Goal: Information Seeking & Learning: Learn about a topic

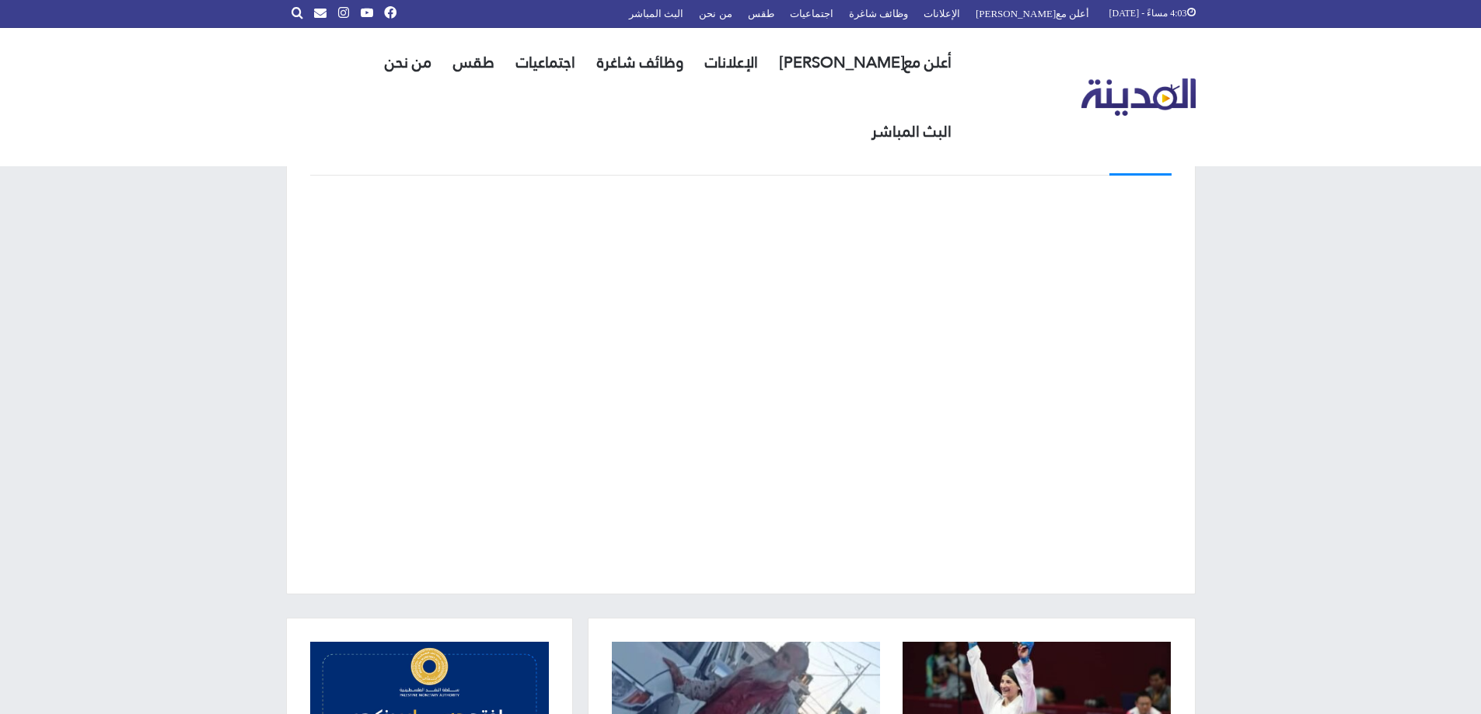
click at [1121, 79] on img "القائمة الرئيسية" at bounding box center [1138, 98] width 114 height 38
click at [750, 56] on link "الإعلانات" at bounding box center [731, 62] width 75 height 69
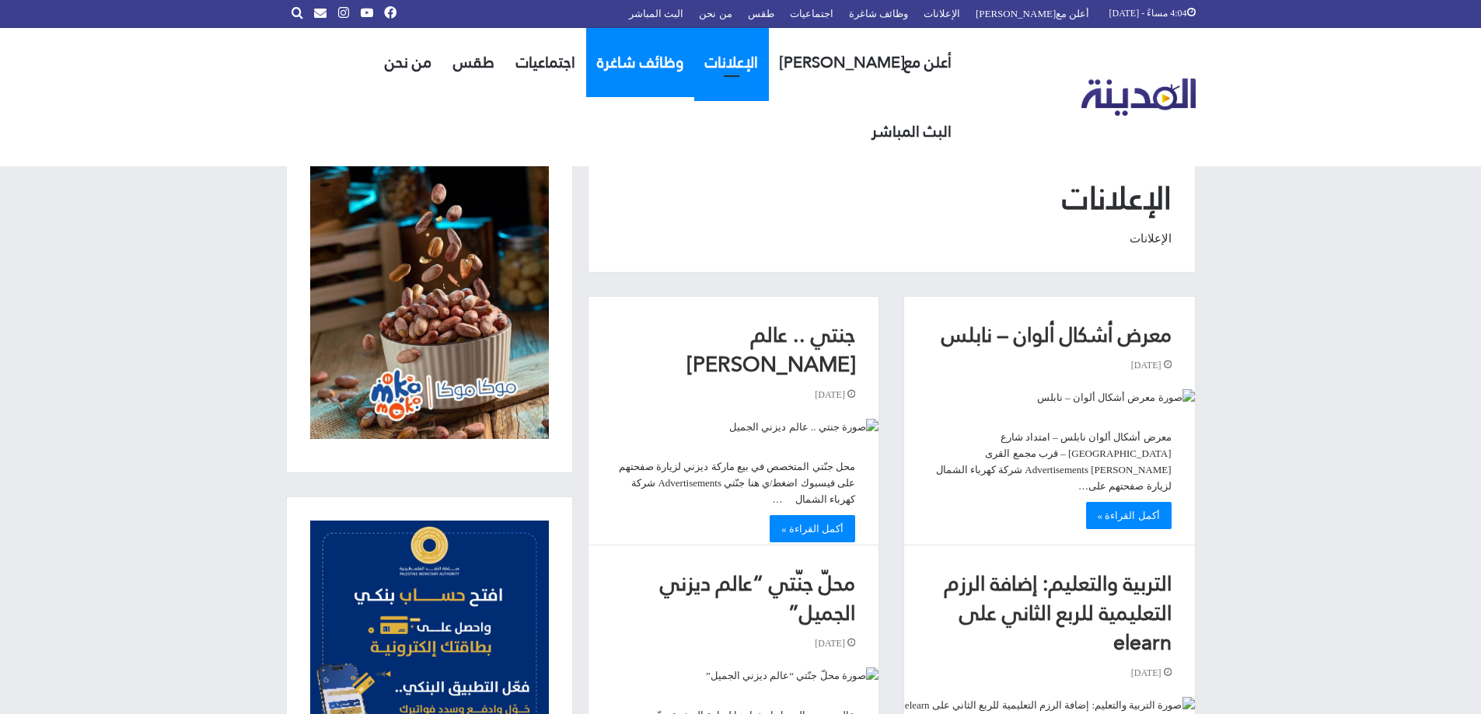
click at [650, 51] on link "وظائف شاغرة" at bounding box center [640, 62] width 108 height 69
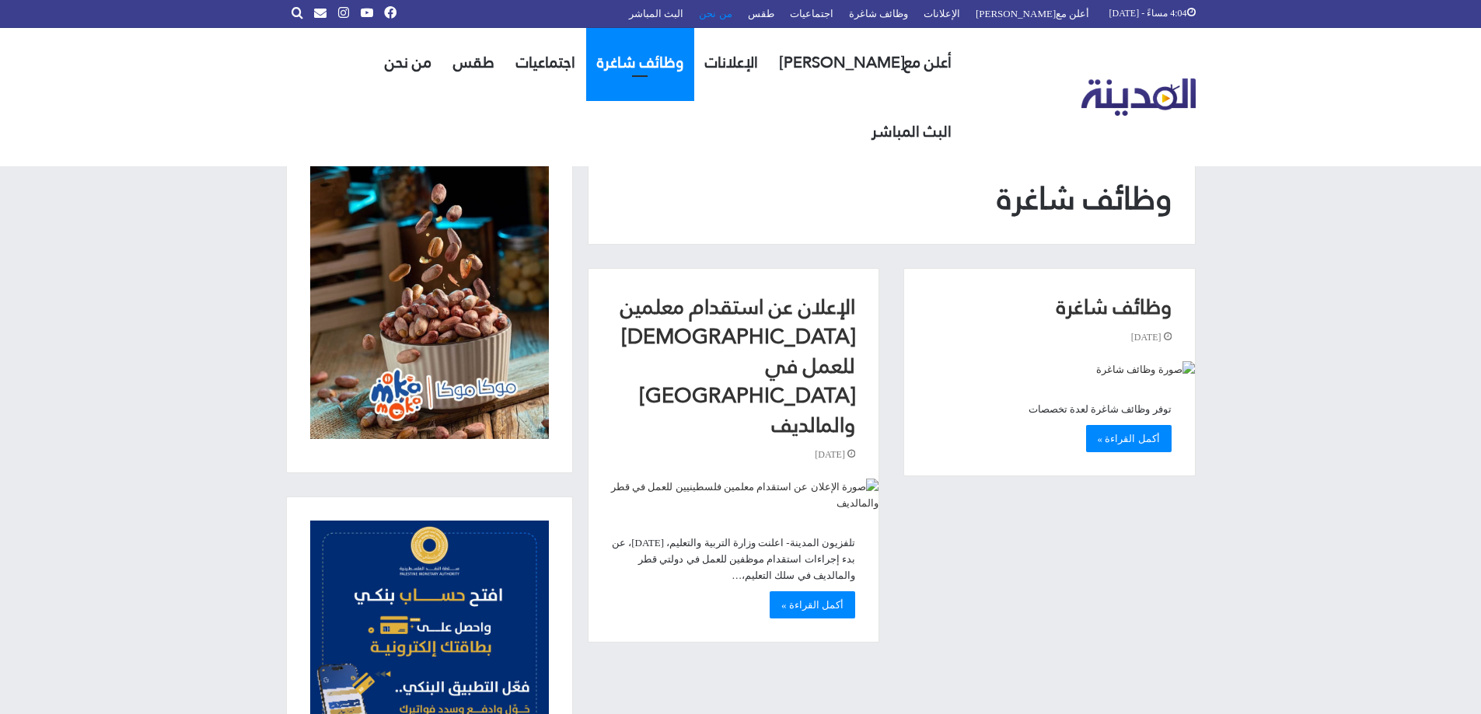
click at [739, 16] on link "من نحن" at bounding box center [715, 13] width 48 height 27
